Goal: Information Seeking & Learning: Find specific fact

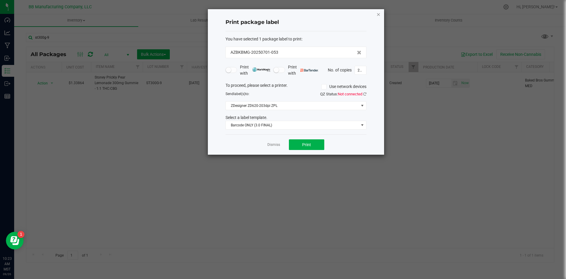
click at [379, 16] on icon "button" at bounding box center [378, 14] width 4 height 7
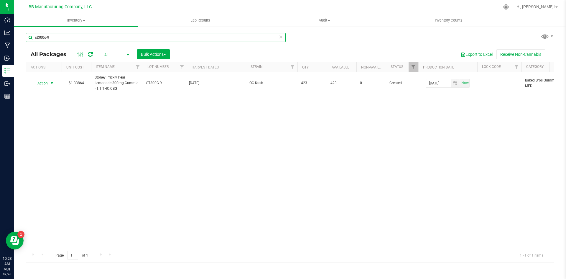
click at [67, 41] on input "st300g-9" at bounding box center [156, 37] width 260 height 9
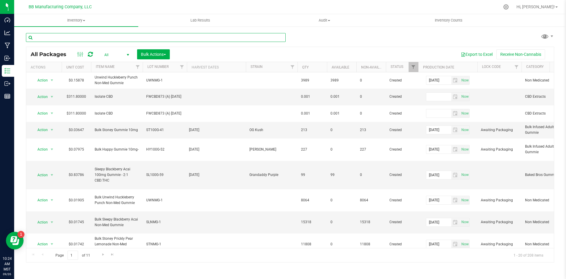
click at [60, 37] on input "text" at bounding box center [156, 37] width 260 height 9
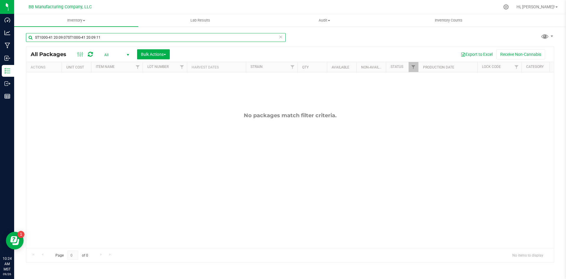
type input "ST100G-41 20:09:07ST100G-41 20:09:11"
